Goal: Information Seeking & Learning: Learn about a topic

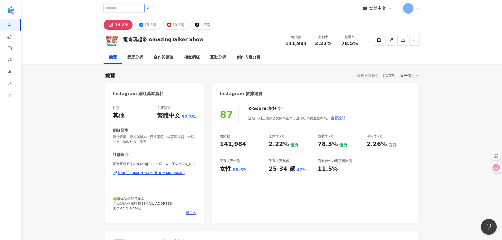
click at [134, 7] on input "search" at bounding box center [124, 8] width 41 height 8
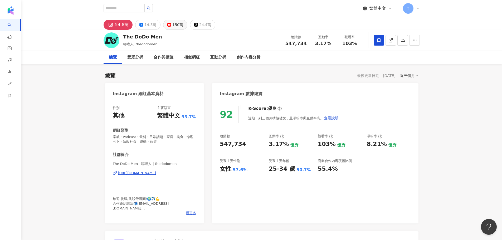
click at [180, 24] on button "150萬" at bounding box center [175, 25] width 24 height 10
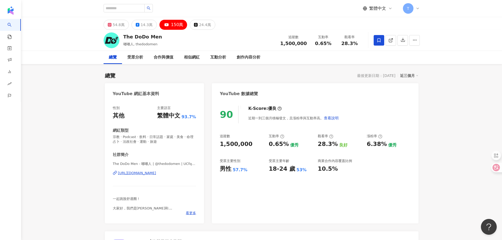
click at [145, 30] on div "The DoDo Men 嘟嘟人, thedodomen 追蹤數 1,500,000 互動率 0.65% 觀看率 28.3%" at bounding box center [261, 40] width 337 height 21
click at [146, 25] on div "14.3萬" at bounding box center [147, 24] width 12 height 7
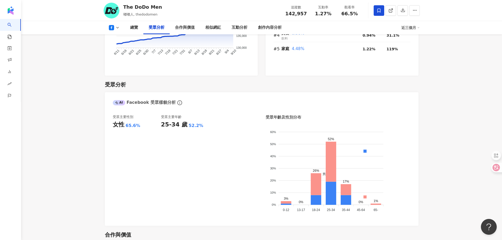
scroll to position [474, 0]
